Goal: Transaction & Acquisition: Obtain resource

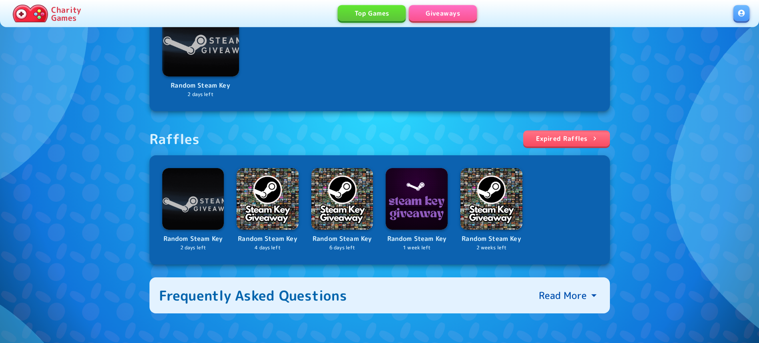
scroll to position [204, 0]
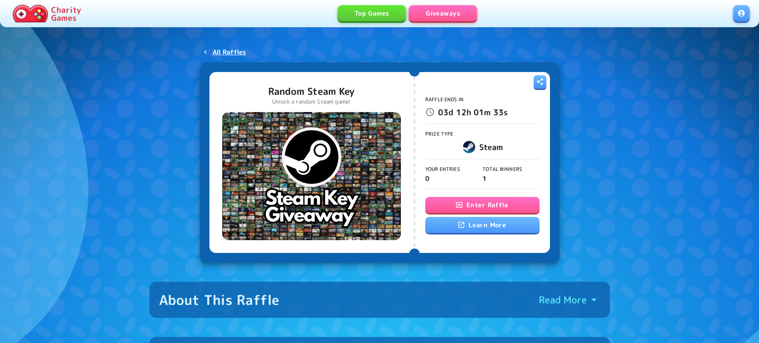
click at [515, 205] on button "Enter Raffle" at bounding box center [482, 205] width 114 height 16
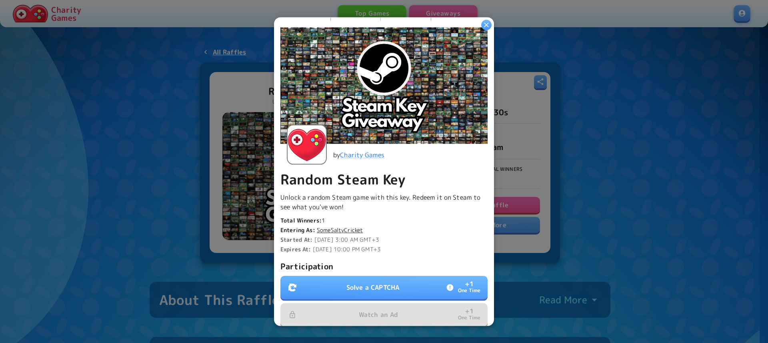
scroll to position [91, 0]
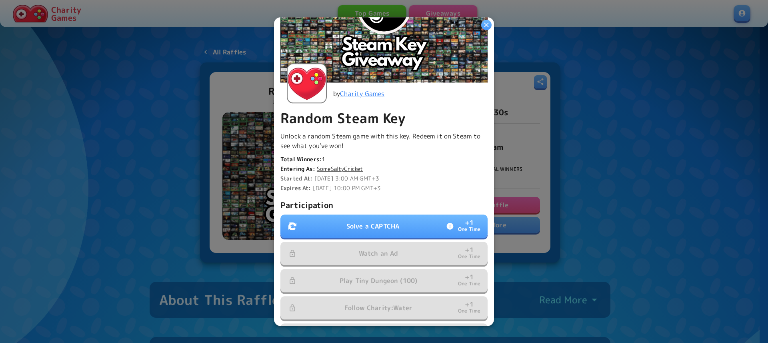
click at [380, 227] on button "Solve a CAPTCHA + 1 One Time" at bounding box center [383, 225] width 207 height 23
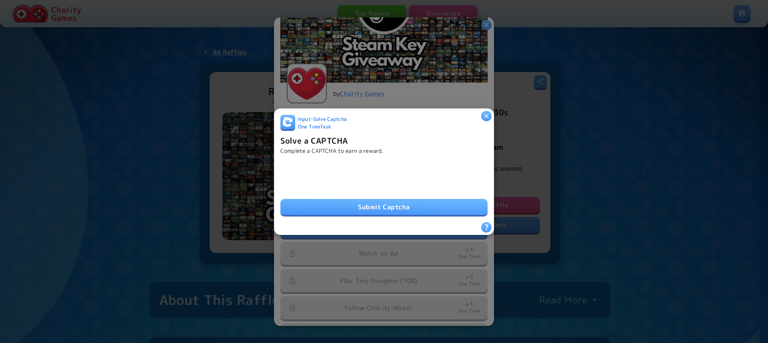
click at [391, 207] on button "Submit Captcha" at bounding box center [383, 207] width 207 height 16
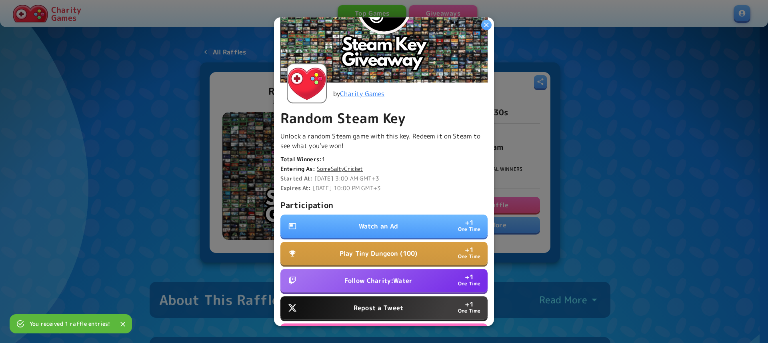
click at [388, 221] on p "Watch an Ad" at bounding box center [379, 226] width 40 height 10
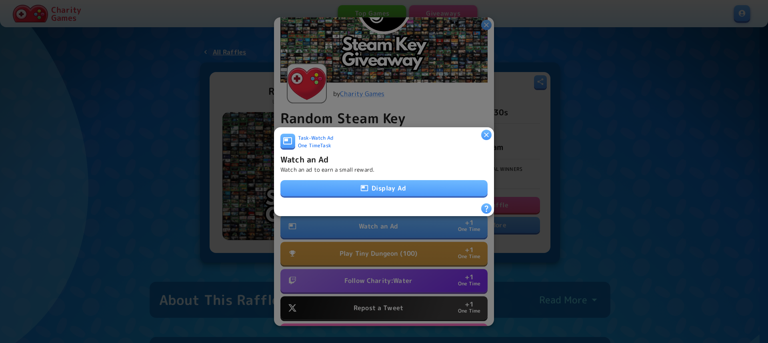
click at [374, 181] on button "Display Ad" at bounding box center [383, 188] width 207 height 16
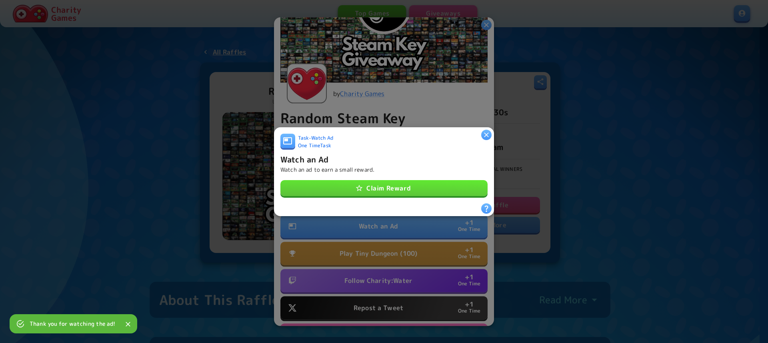
click at [402, 185] on button "Claim Reward" at bounding box center [383, 188] width 207 height 16
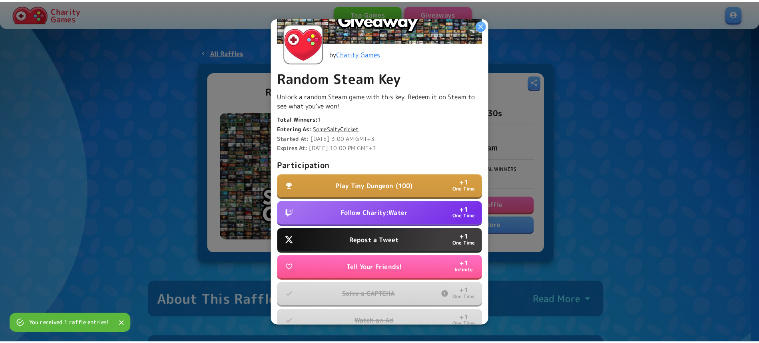
scroll to position [137, 0]
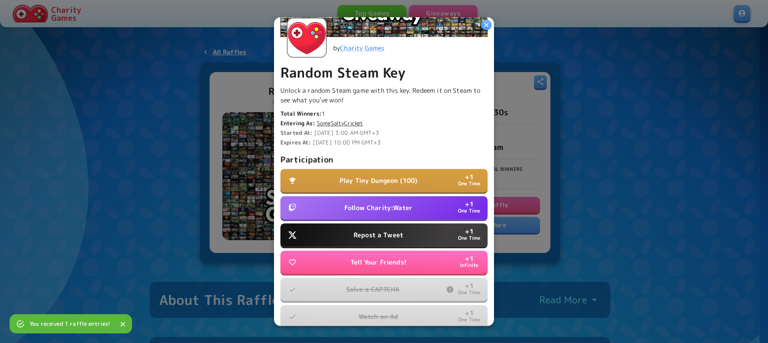
click at [390, 199] on button "Follow Charity:Water + 1 One Time" at bounding box center [383, 207] width 207 height 23
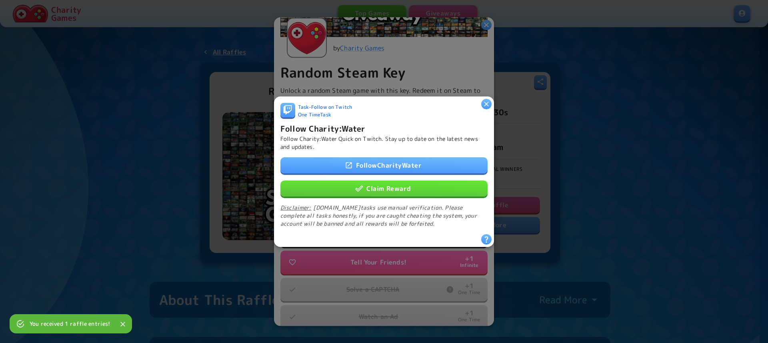
click at [396, 183] on button "Claim Reward" at bounding box center [383, 188] width 207 height 16
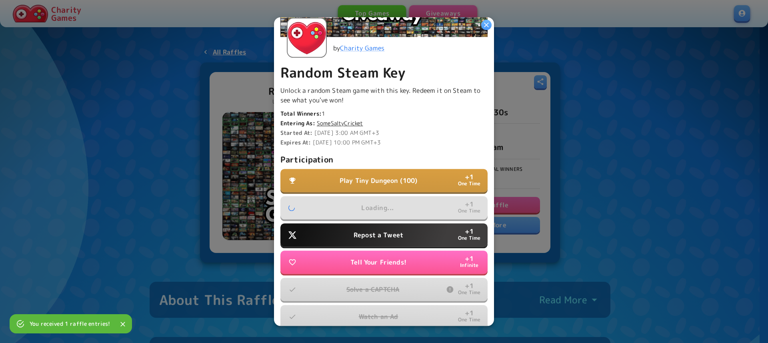
click at [394, 226] on button "Repost a Tweet + 1 One Time" at bounding box center [383, 234] width 207 height 23
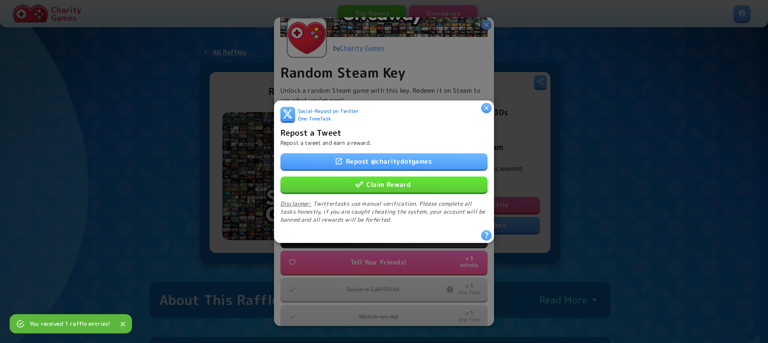
click at [405, 153] on link "Repost @ charitydotgames" at bounding box center [383, 161] width 207 height 16
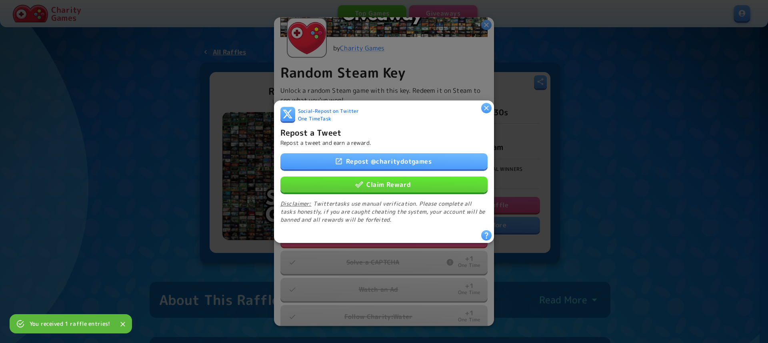
click at [373, 190] on div "Repost @ charitydotgames Claim Reward Disclaimer: Twitter tasks use manual veri…" at bounding box center [383, 188] width 207 height 70
click at [379, 186] on button "Claim Reward" at bounding box center [383, 184] width 207 height 16
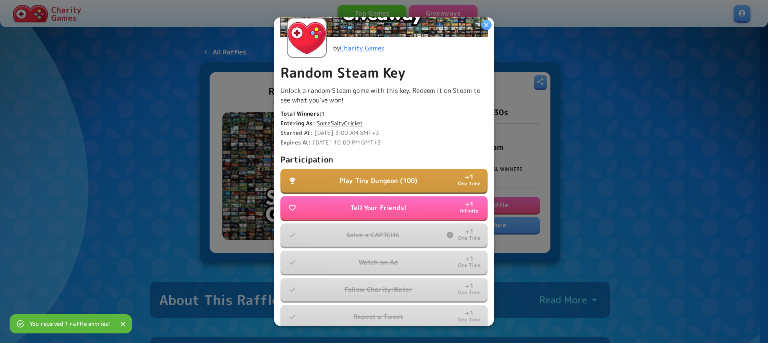
click at [483, 25] on icon "button" at bounding box center [486, 25] width 8 height 8
